Goal: Find specific page/section: Find specific page/section

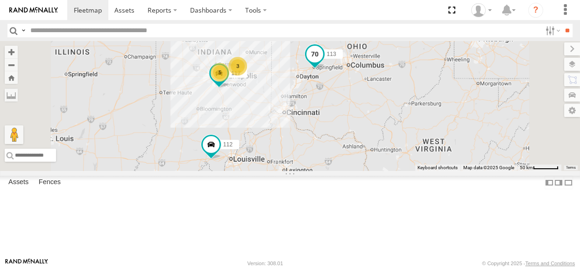
click at [323, 63] on span at bounding box center [314, 54] width 17 height 17
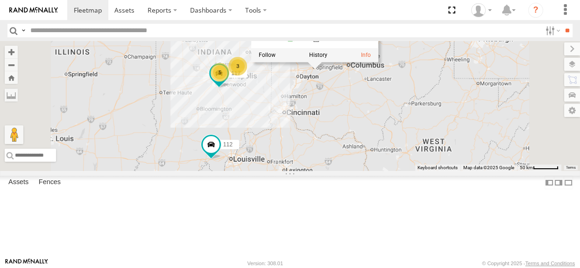
click at [487, 142] on div "3 5 117 112 113 113 All Assets I-70 Springfield 39.89083 , -83.79786 70 11:13:5…" at bounding box center [290, 106] width 580 height 130
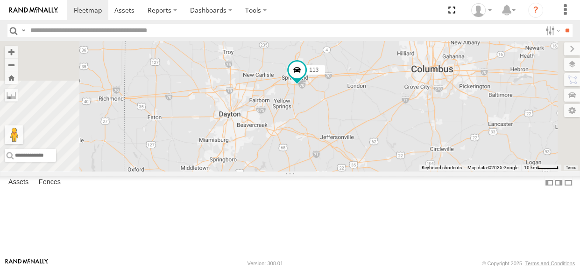
drag, startPoint x: 432, startPoint y: 75, endPoint x: 445, endPoint y: 145, distance: 71.7
click at [445, 145] on div "117 112 113" at bounding box center [290, 106] width 580 height 130
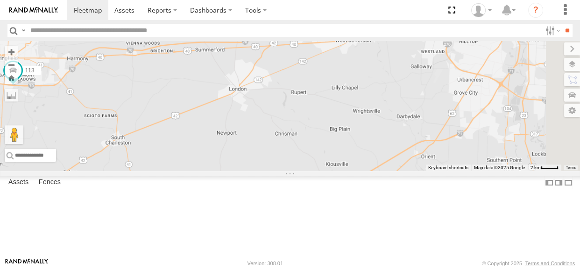
drag, startPoint x: 511, startPoint y: 140, endPoint x: 363, endPoint y: 181, distance: 153.7
click at [363, 171] on div "117 112 113" at bounding box center [290, 106] width 580 height 130
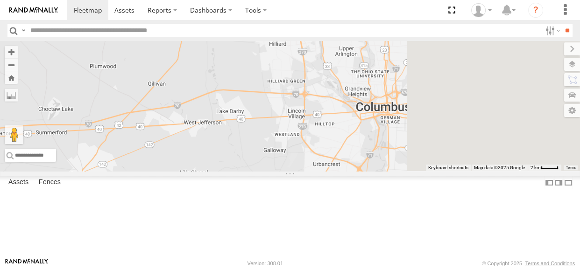
drag, startPoint x: 525, startPoint y: 118, endPoint x: 363, endPoint y: 208, distance: 185.6
click at [363, 171] on div "117 112 113" at bounding box center [290, 106] width 580 height 130
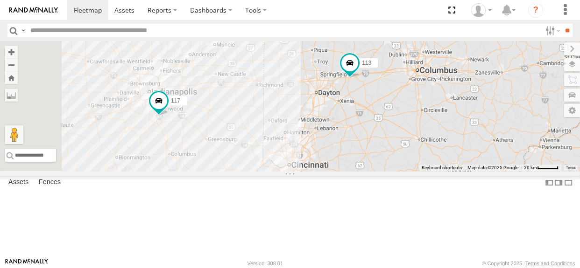
drag, startPoint x: 356, startPoint y: 203, endPoint x: 515, endPoint y: 115, distance: 181.8
click at [515, 115] on div "117 112 113" at bounding box center [290, 106] width 580 height 130
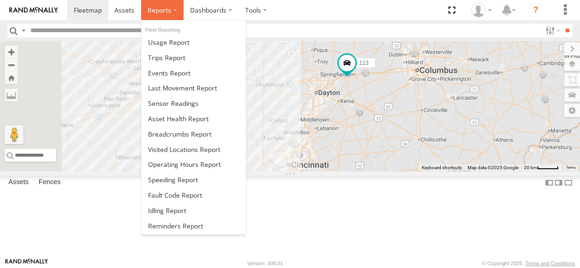
click at [163, 11] on span at bounding box center [160, 10] width 24 height 9
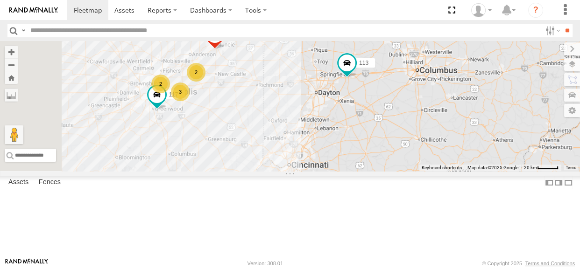
click at [289, 12] on section at bounding box center [322, 10] width 510 height 20
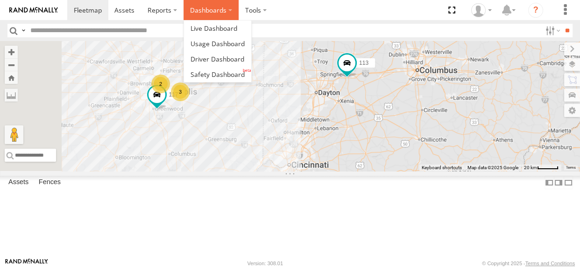
click at [206, 9] on label "Dashboards" at bounding box center [210, 10] width 55 height 20
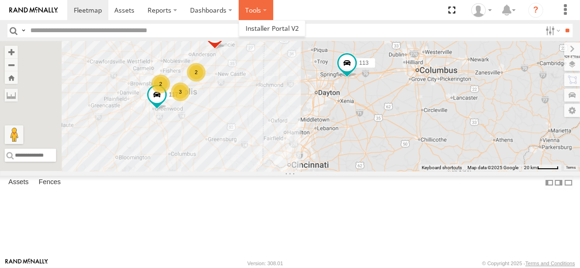
click at [248, 11] on label at bounding box center [256, 10] width 35 height 20
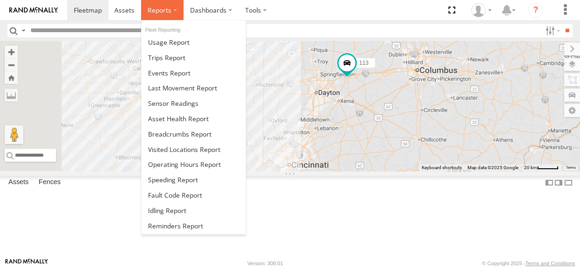
click at [159, 13] on span at bounding box center [160, 10] width 24 height 9
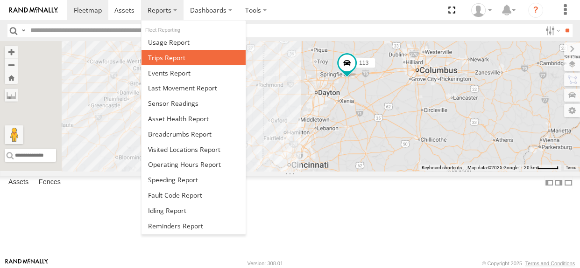
click at [170, 60] on span at bounding box center [166, 57] width 37 height 9
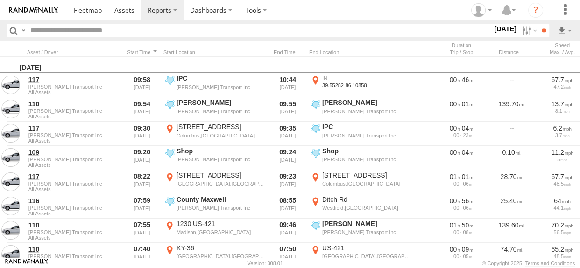
click at [82, 29] on input "text" at bounding box center [260, 31] width 466 height 14
type input "***"
click at [538, 24] on input "**" at bounding box center [543, 31] width 11 height 14
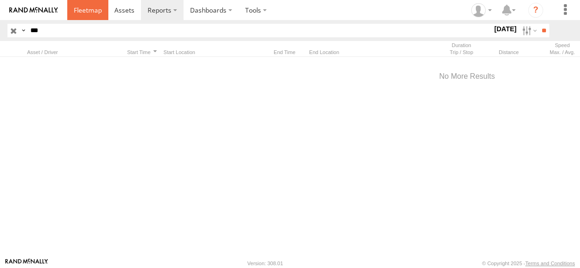
click at [84, 9] on span at bounding box center [88, 10] width 28 height 9
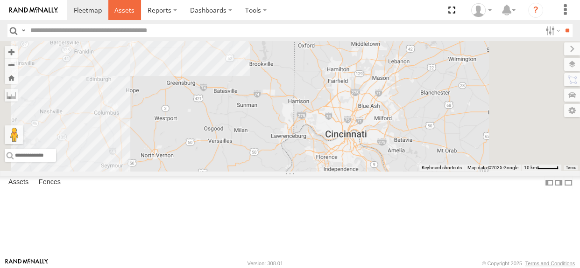
click at [116, 12] on span at bounding box center [124, 10] width 20 height 9
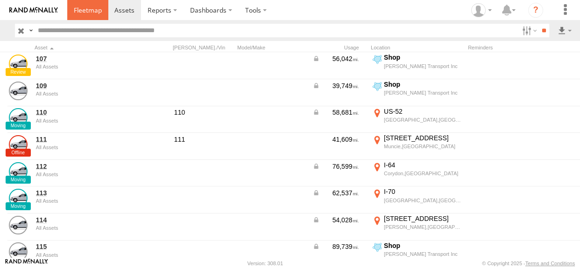
click at [85, 9] on span at bounding box center [88, 10] width 28 height 9
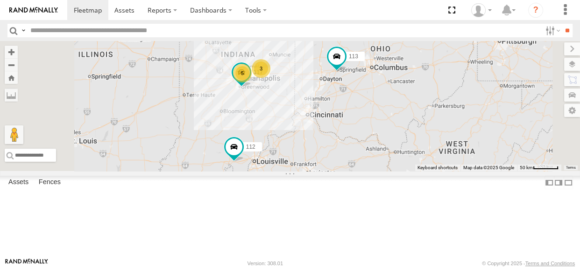
drag, startPoint x: 506, startPoint y: 135, endPoint x: 499, endPoint y: 138, distance: 7.3
click at [499, 138] on div "3 5 117 112 113" at bounding box center [290, 106] width 580 height 130
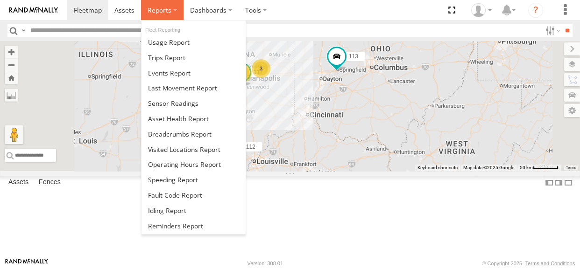
click at [148, 6] on span at bounding box center [160, 10] width 24 height 9
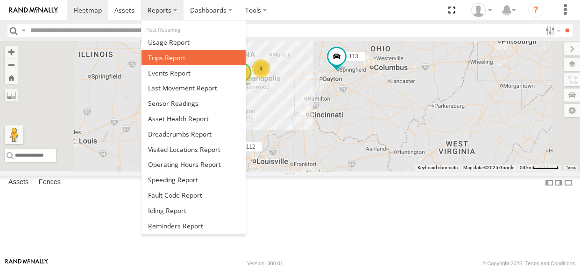
click at [174, 59] on span at bounding box center [166, 57] width 37 height 9
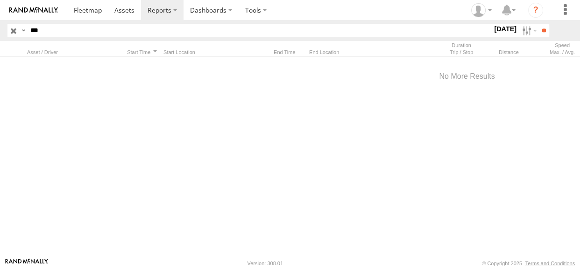
click at [27, 28] on label at bounding box center [23, 31] width 7 height 14
click at [92, 32] on input "***" at bounding box center [260, 31] width 466 height 14
click at [162, 136] on div at bounding box center [467, 157] width 934 height 201
click at [94, 9] on span at bounding box center [88, 10] width 28 height 9
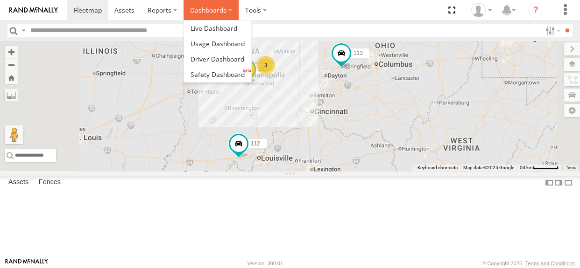
click at [224, 12] on label "Dashboards" at bounding box center [210, 10] width 55 height 20
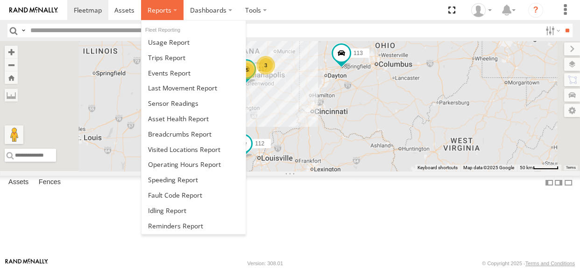
click at [162, 13] on span at bounding box center [160, 10] width 24 height 9
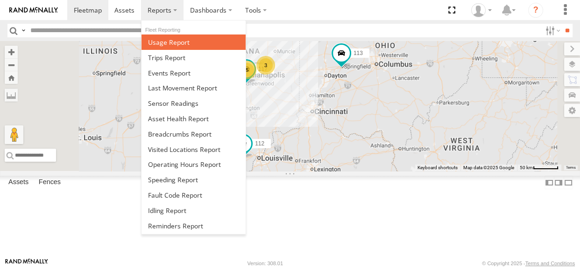
click at [165, 43] on span at bounding box center [169, 42] width 42 height 9
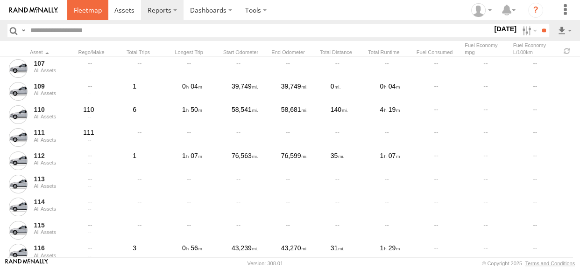
click at [84, 9] on span at bounding box center [88, 10] width 28 height 9
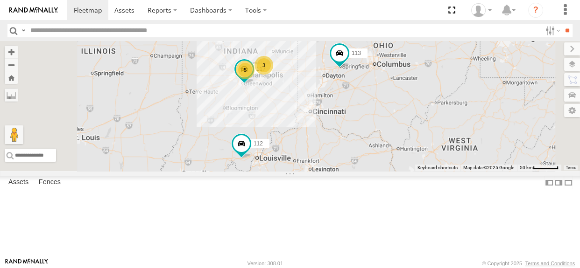
click at [178, 30] on input "text" at bounding box center [284, 31] width 515 height 14
type input "***"
click at [562, 24] on input "**" at bounding box center [567, 31] width 11 height 14
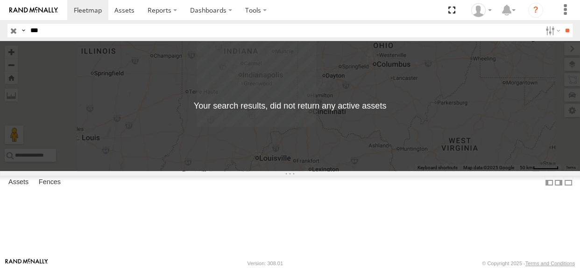
click at [12, 29] on input "button" at bounding box center [13, 31] width 12 height 14
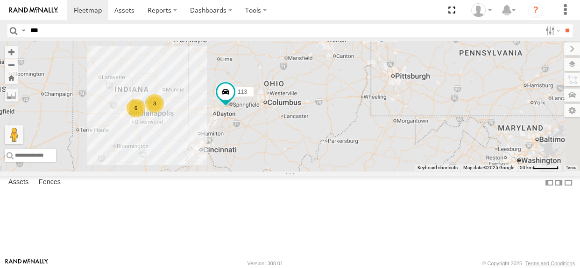
drag, startPoint x: 515, startPoint y: 124, endPoint x: 405, endPoint y: 162, distance: 116.2
click at [405, 162] on div "3 6 112 113" at bounding box center [290, 106] width 580 height 130
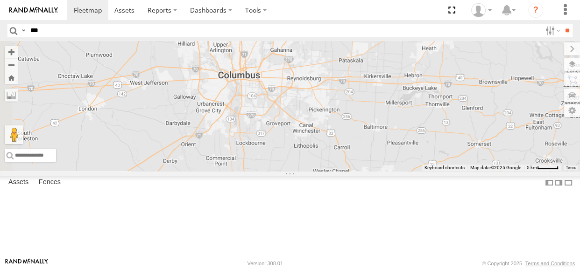
drag, startPoint x: 346, startPoint y: 126, endPoint x: 480, endPoint y: 214, distance: 160.4
click at [480, 171] on div "112 113" at bounding box center [290, 106] width 580 height 130
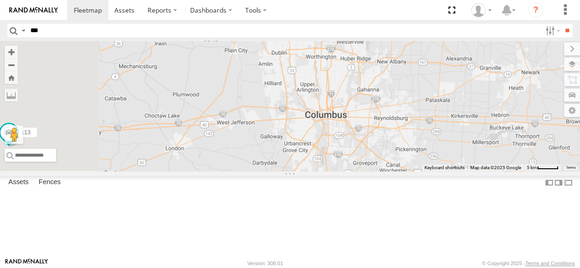
drag, startPoint x: 399, startPoint y: 135, endPoint x: 491, endPoint y: 180, distance: 102.3
click at [491, 171] on div "112 113" at bounding box center [290, 106] width 580 height 130
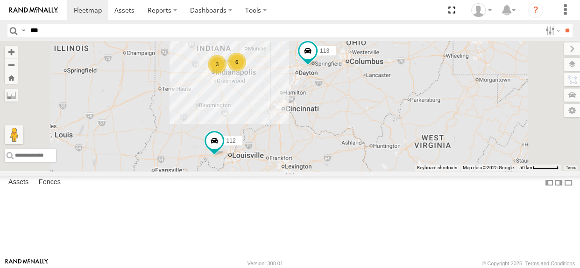
drag, startPoint x: 461, startPoint y: 205, endPoint x: 474, endPoint y: 132, distance: 74.0
click at [474, 132] on div "112 113 6 3" at bounding box center [290, 106] width 580 height 130
